Goal: Task Accomplishment & Management: Use online tool/utility

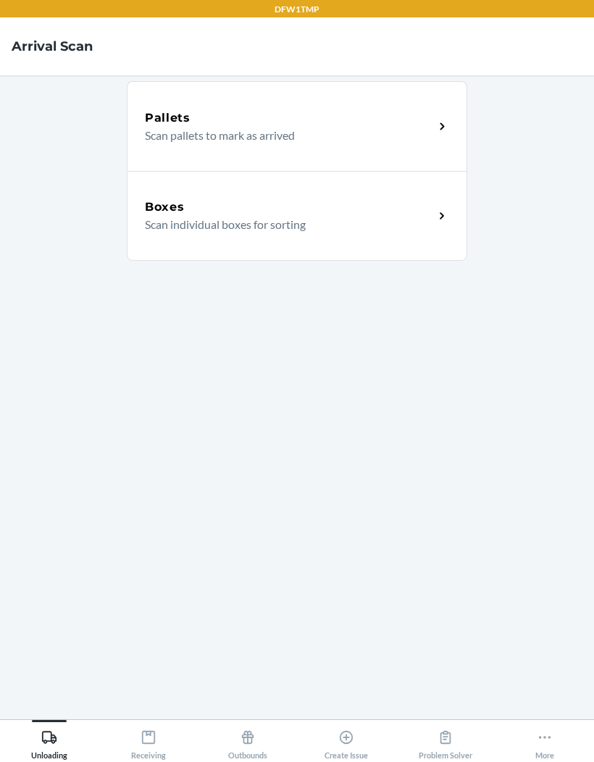
scroll to position [59, 0]
click at [157, 734] on div "Receiving" at bounding box center [148, 742] width 35 height 36
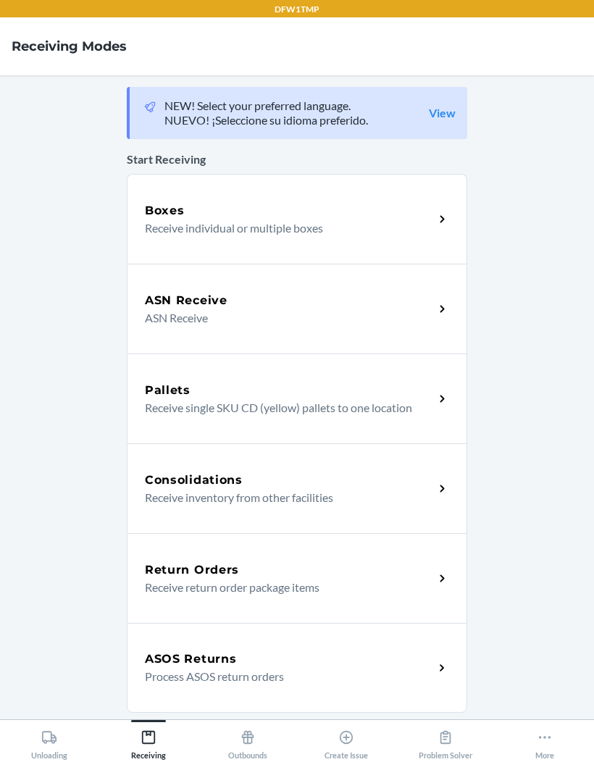
click at [172, 220] on p "Receive individual or multiple boxes" at bounding box center [284, 228] width 278 height 17
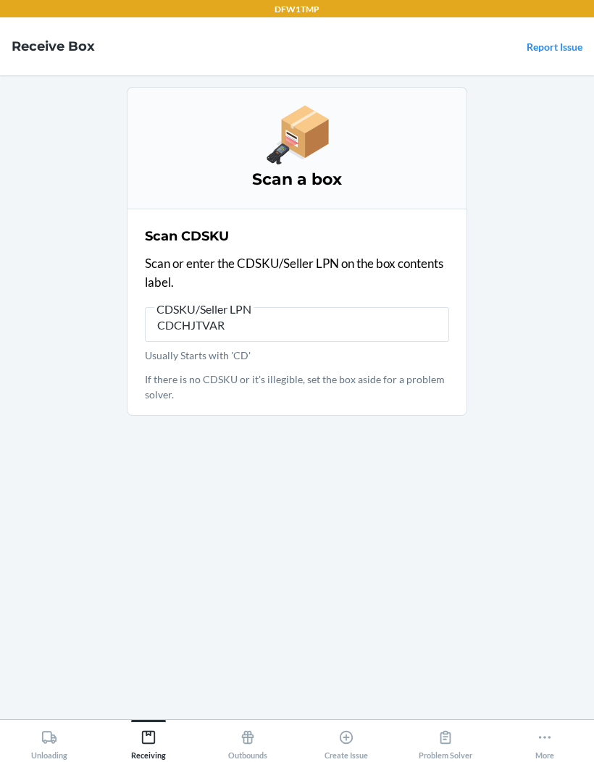
type input "CDCHJTVARE"
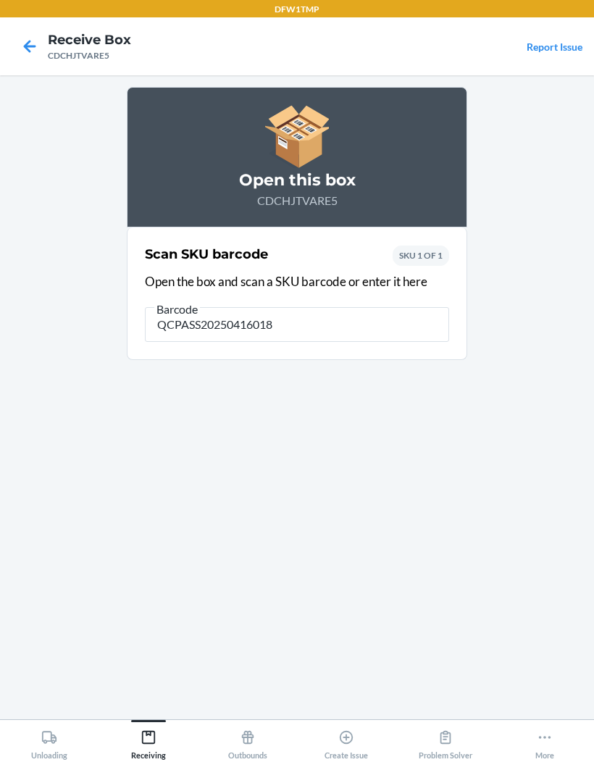
type input "QCPASS202504160180"
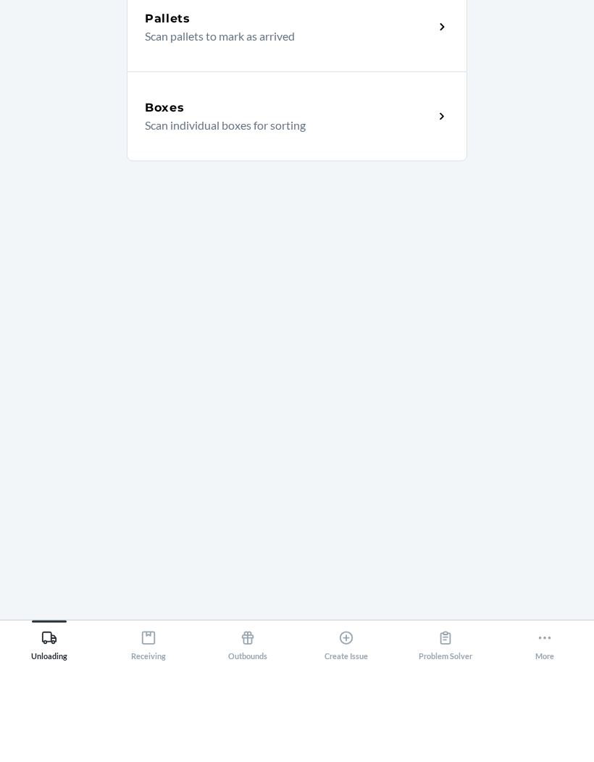
scroll to position [59, 0]
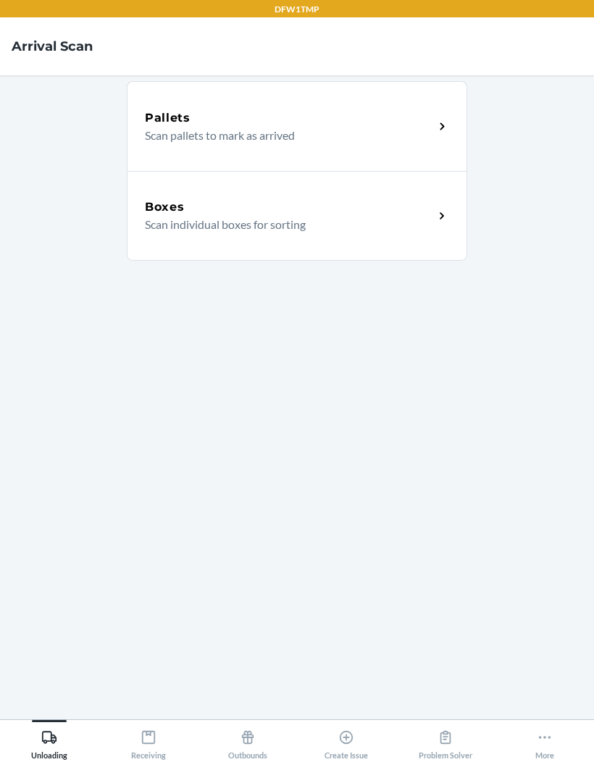
click at [441, 741] on icon at bounding box center [446, 737] width 11 height 13
